Goal: Task Accomplishment & Management: Use online tool/utility

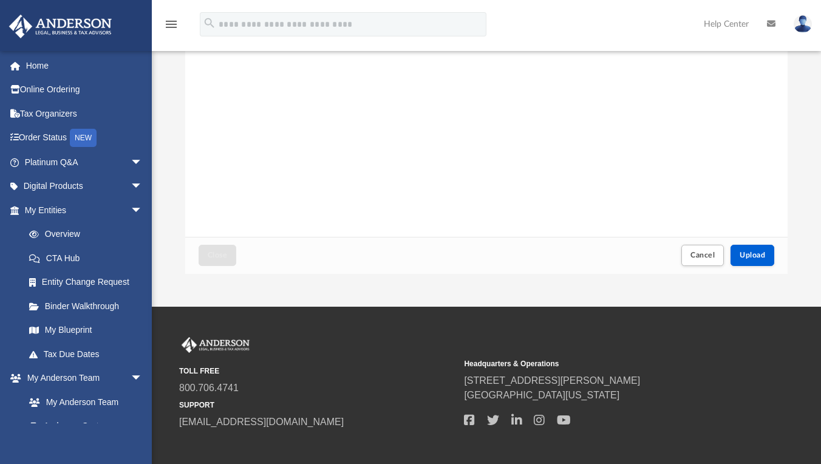
scroll to position [220, 0]
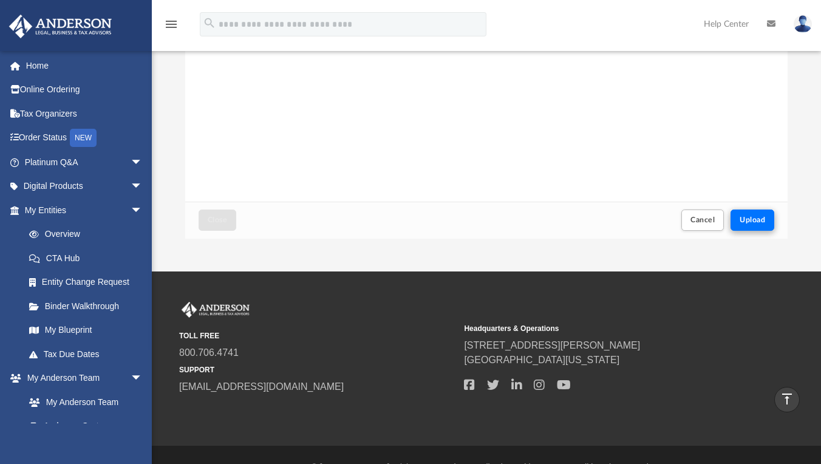
click at [385, 217] on span "Upload" at bounding box center [753, 219] width 26 height 7
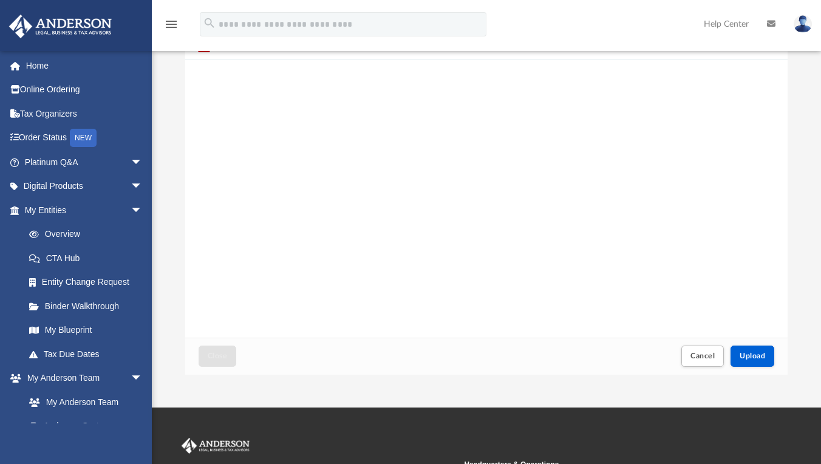
scroll to position [101, 0]
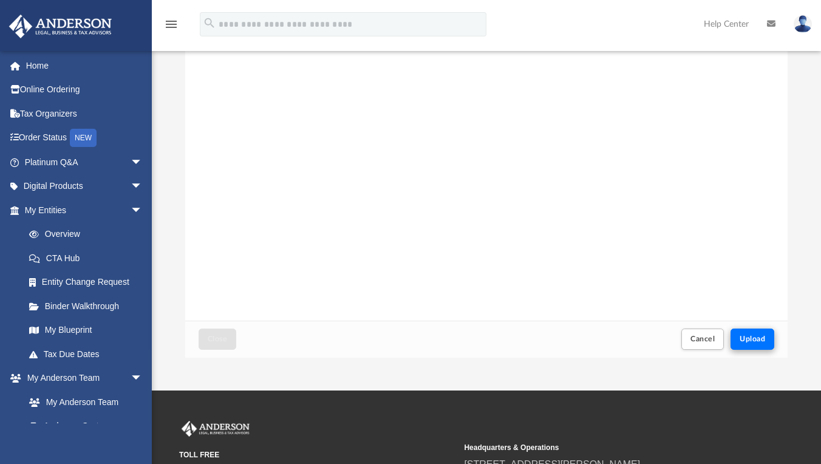
click at [385, 335] on span "Upload" at bounding box center [753, 338] width 26 height 7
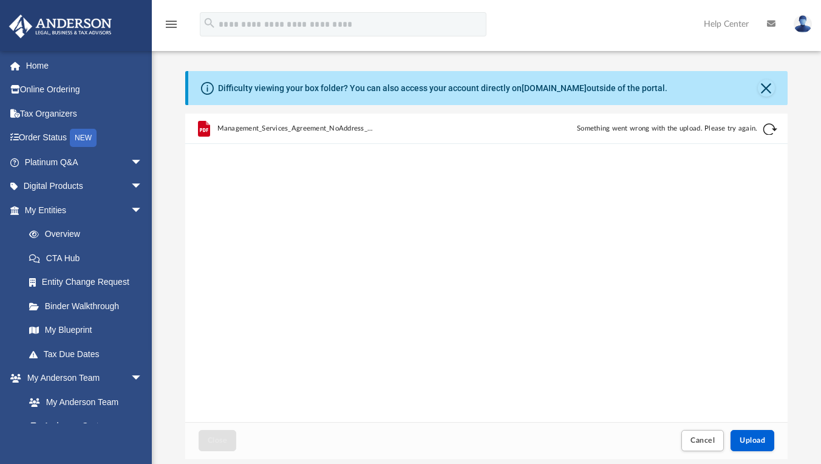
scroll to position [0, 0]
click at [385, 132] on button "Retry" at bounding box center [770, 129] width 15 height 15
click at [385, 80] on button "Close" at bounding box center [766, 88] width 17 height 17
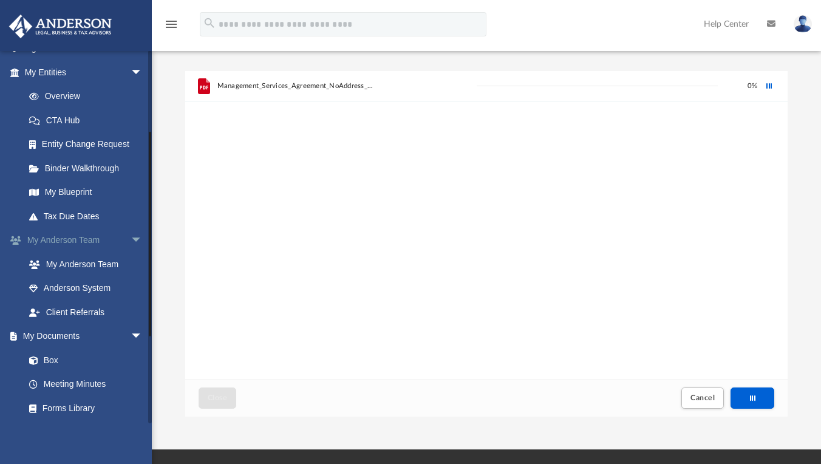
scroll to position [143, 0]
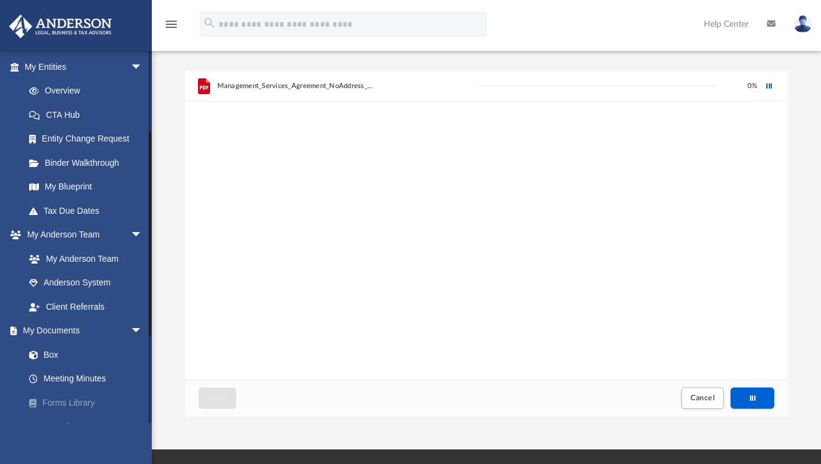
click at [66, 398] on link "Forms Library" at bounding box center [89, 403] width 144 height 24
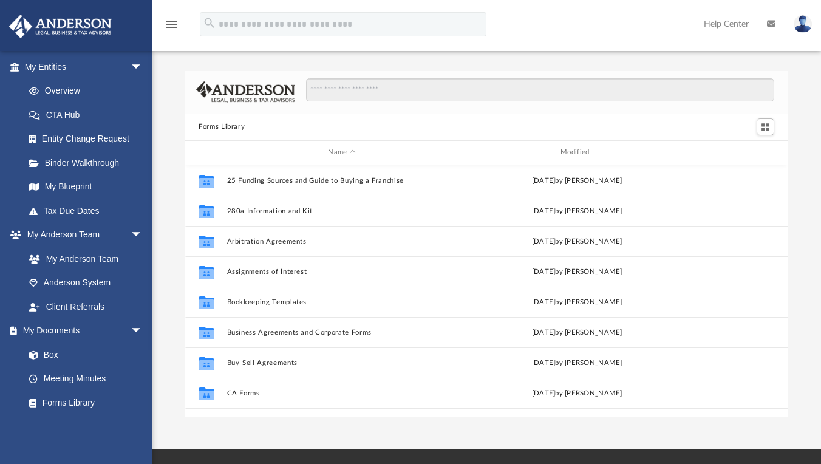
scroll to position [276, 603]
click at [44, 353] on link "Box" at bounding box center [89, 355] width 144 height 24
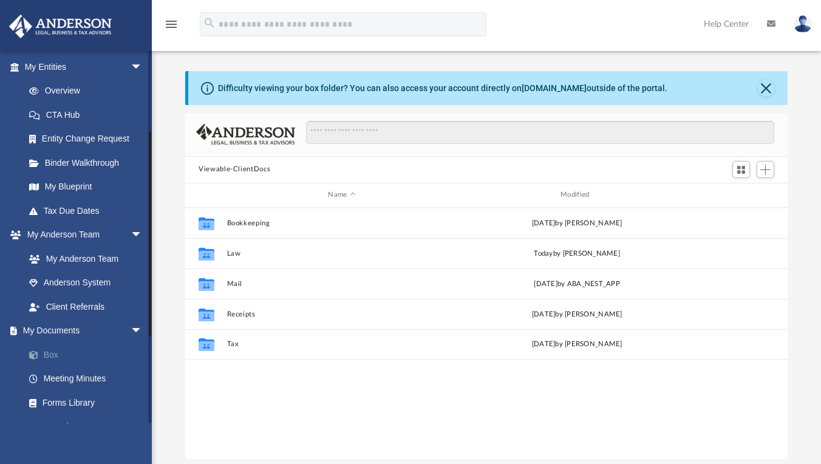
scroll to position [276, 603]
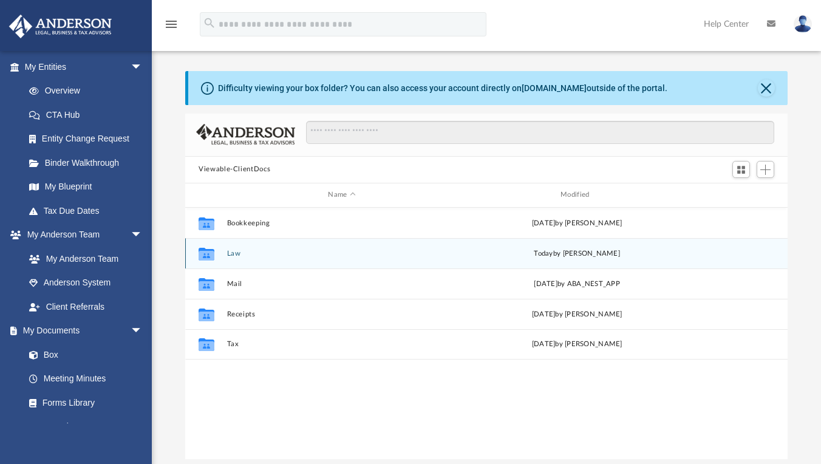
click at [230, 254] on button "Law" at bounding box center [342, 254] width 230 height 8
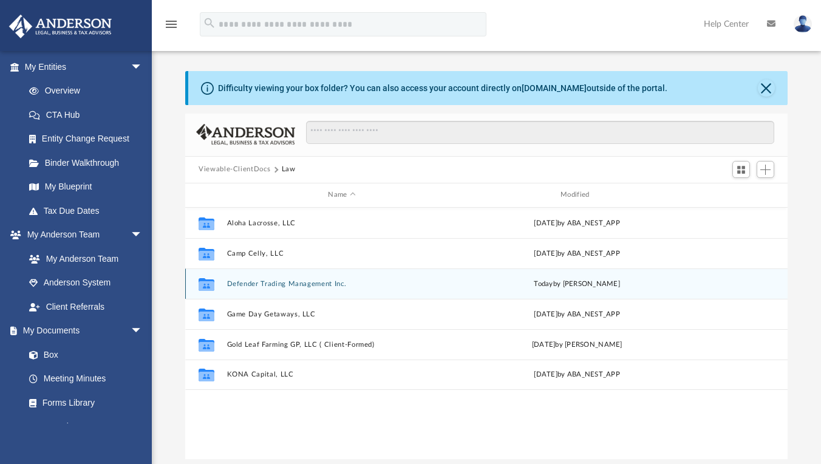
click at [258, 286] on button "Defender Trading Management Inc." at bounding box center [342, 284] width 230 height 8
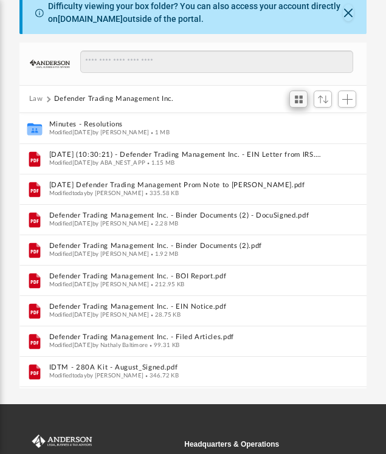
scroll to position [0, 0]
click at [352, 15] on button "Close" at bounding box center [348, 12] width 11 height 17
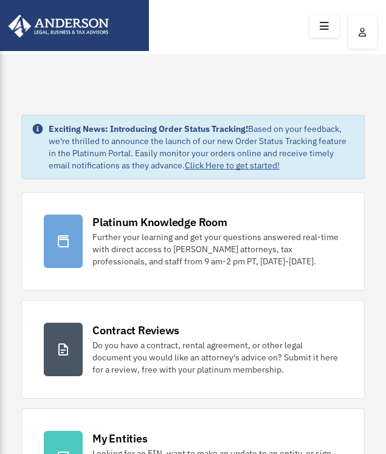
click at [319, 32] on icon at bounding box center [324, 26] width 18 height 19
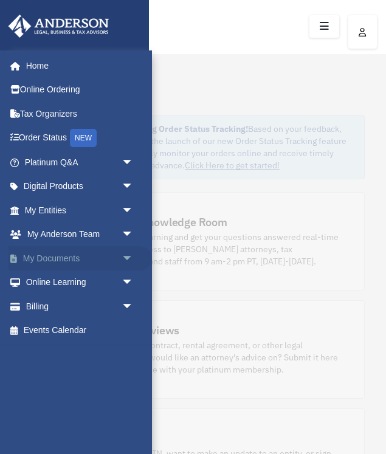
click at [121, 255] on span "arrow_drop_down" at bounding box center [133, 258] width 24 height 25
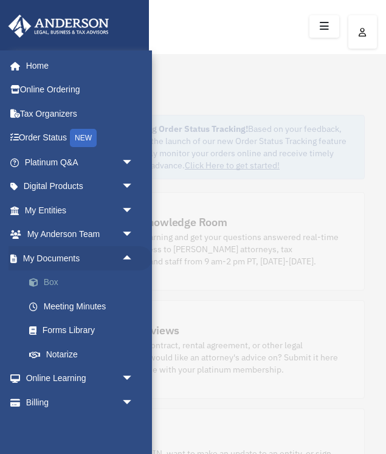
click at [49, 280] on link "Box" at bounding box center [84, 282] width 135 height 24
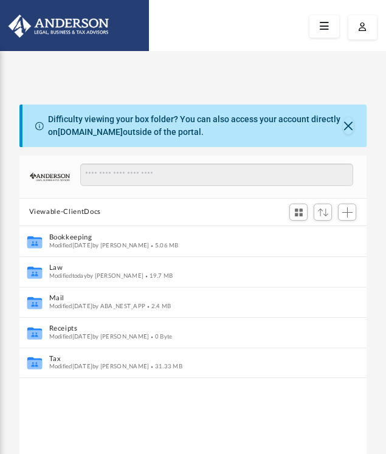
scroll to position [1, 1]
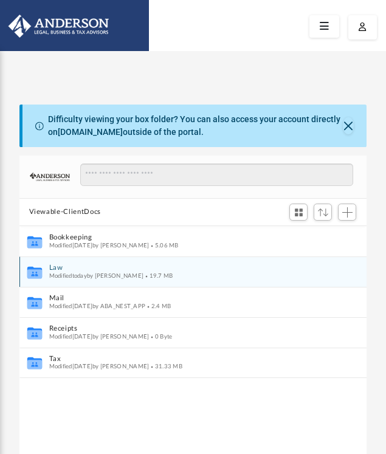
click at [55, 268] on button "Law" at bounding box center [185, 268] width 272 height 8
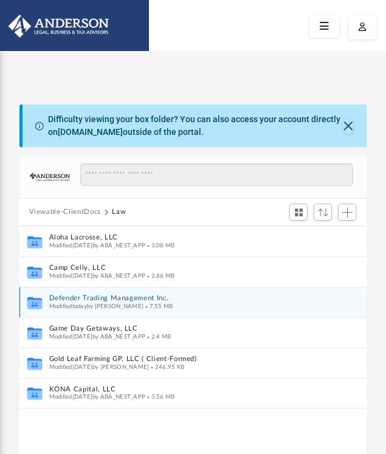
click at [70, 291] on div "Collaborated Folder Defender Trading Management Inc. Modified [DATE] by [PERSON…" at bounding box center [192, 302] width 347 height 30
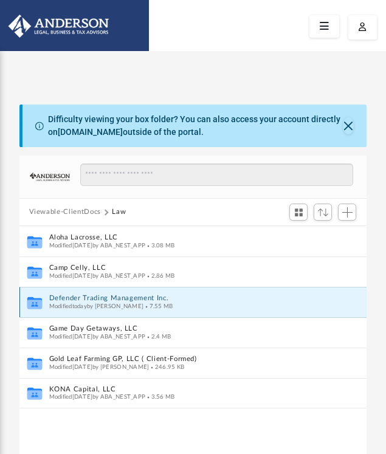
click at [70, 298] on button "Defender Trading Management Inc." at bounding box center [185, 298] width 272 height 8
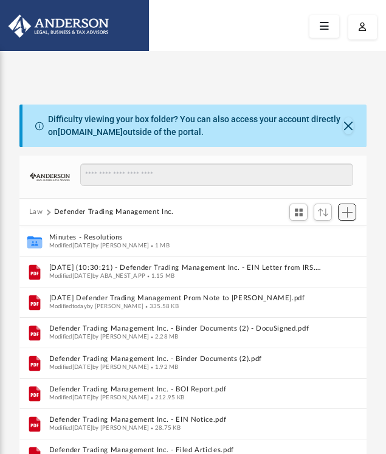
click at [344, 214] on span "Add" at bounding box center [347, 212] width 10 height 10
click at [316, 233] on li "Upload" at bounding box center [329, 236] width 39 height 13
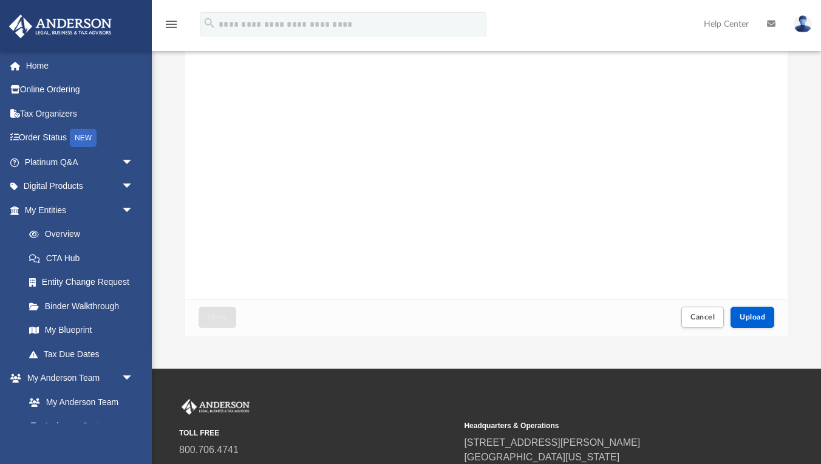
scroll to position [125, 0]
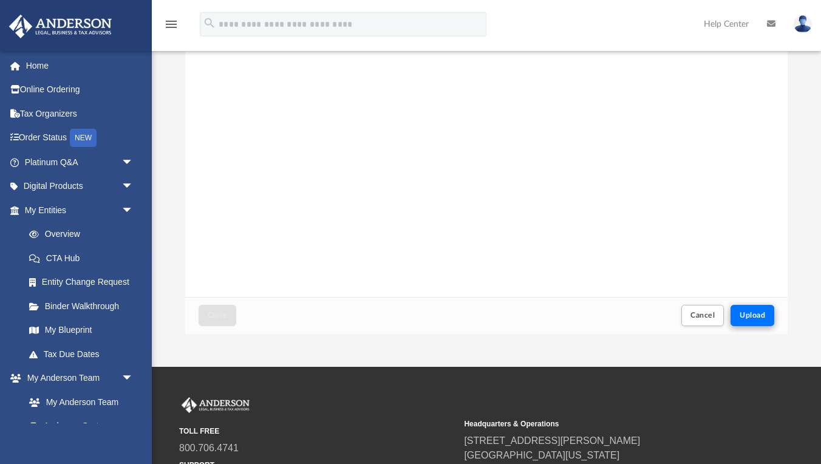
click at [385, 312] on span "Upload" at bounding box center [753, 315] width 26 height 7
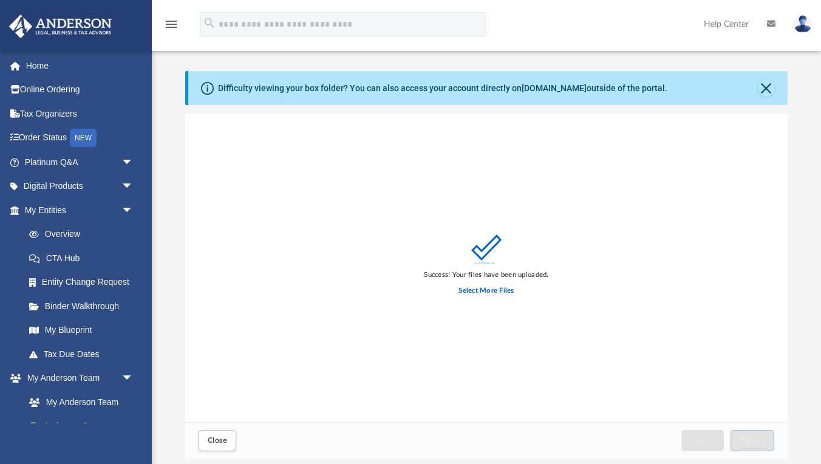
scroll to position [0, 0]
click at [385, 85] on button "Close" at bounding box center [766, 88] width 17 height 17
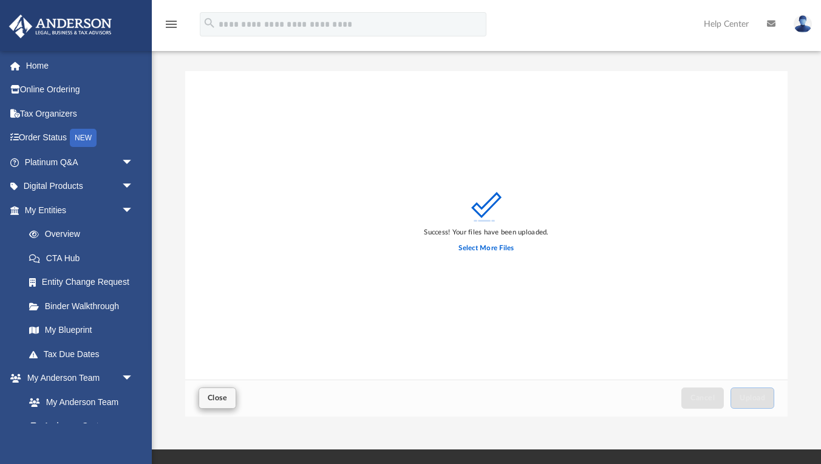
click at [216, 394] on span "Close" at bounding box center [217, 397] width 19 height 7
